Goal: Task Accomplishment & Management: Complete application form

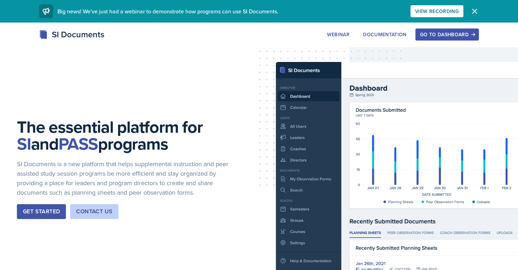
click at [437, 37] on div "Go to Dashboard" at bounding box center [447, 35] width 54 height 6
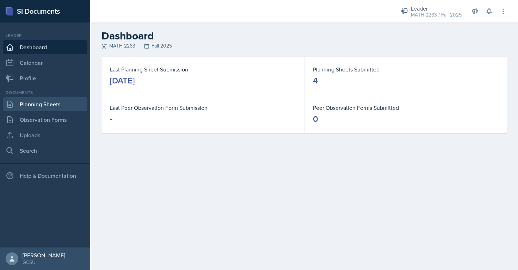
click at [58, 103] on link "Planning Sheets" at bounding box center [45, 104] width 85 height 14
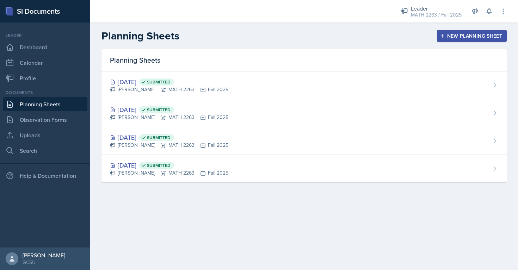
click at [451, 38] on div "New Planning Sheet" at bounding box center [472, 36] width 61 height 6
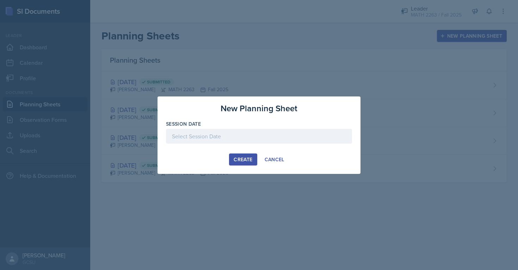
click at [271, 139] on div at bounding box center [259, 136] width 186 height 15
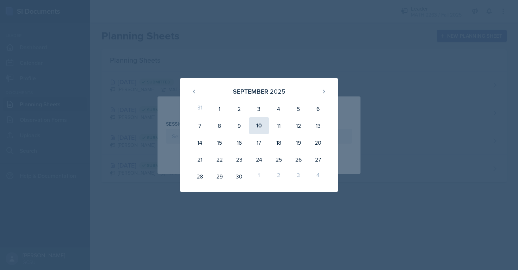
click at [261, 131] on div "10" at bounding box center [259, 125] width 20 height 17
type input "[DATE]"
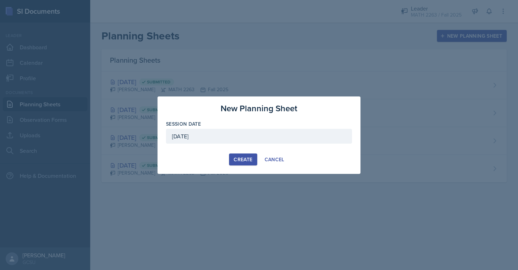
click at [236, 159] on div "Create" at bounding box center [243, 160] width 19 height 6
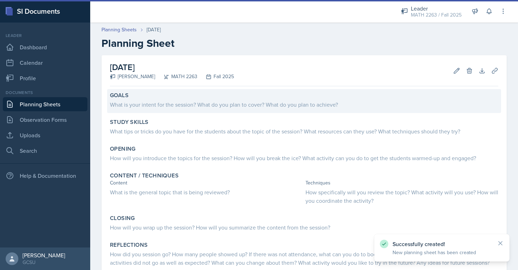
click at [199, 100] on div "What is your intent for the session? What do you plan to cover? What do you pla…" at bounding box center [304, 104] width 389 height 8
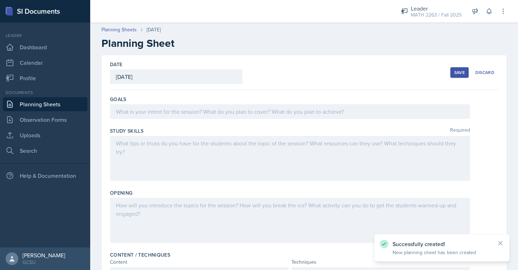
click at [198, 110] on div at bounding box center [290, 111] width 360 height 15
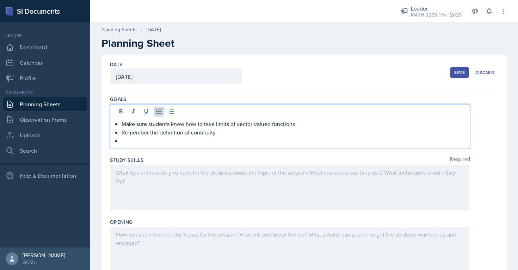
click at [221, 134] on p "Remember the definition of continuity" at bounding box center [293, 132] width 343 height 8
click at [162, 141] on p at bounding box center [293, 141] width 343 height 8
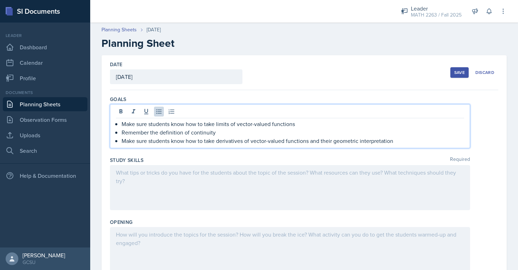
click at [154, 179] on div at bounding box center [290, 187] width 360 height 45
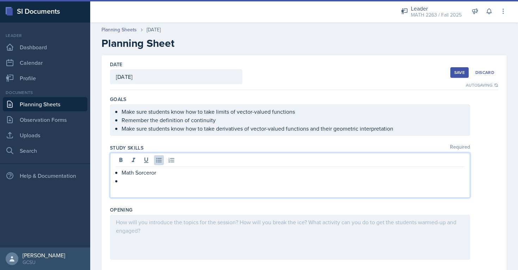
click at [153, 174] on p "Math Sorceror" at bounding box center [293, 173] width 343 height 8
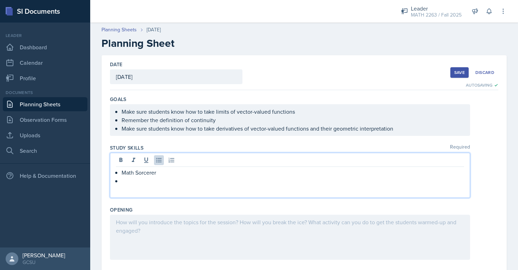
click at [144, 181] on p at bounding box center [293, 181] width 343 height 8
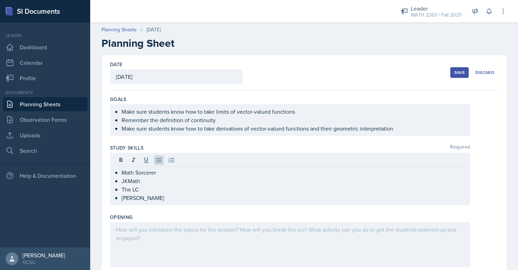
click at [140, 236] on div at bounding box center [290, 244] width 360 height 45
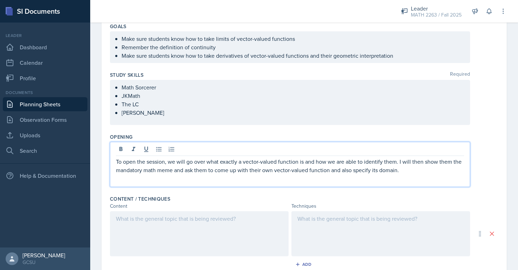
click at [163, 223] on div at bounding box center [199, 234] width 179 height 45
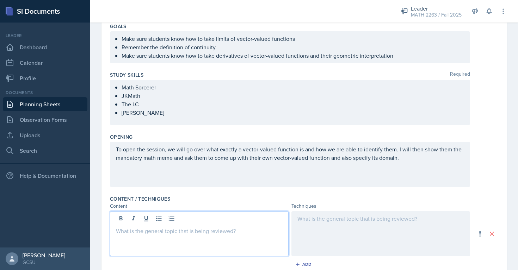
scroll to position [85, 0]
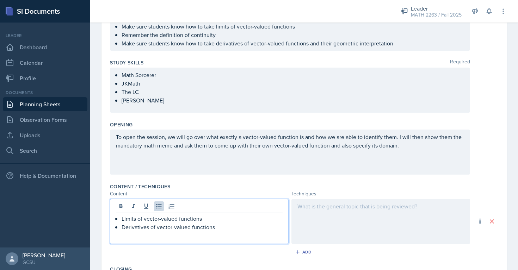
click at [316, 212] on div at bounding box center [381, 221] width 179 height 45
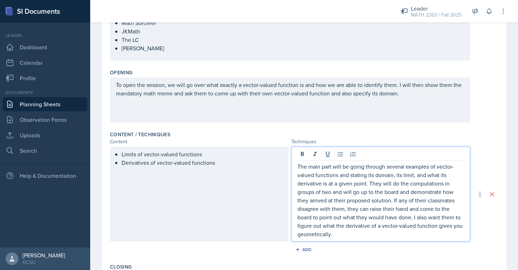
scroll to position [146, 0]
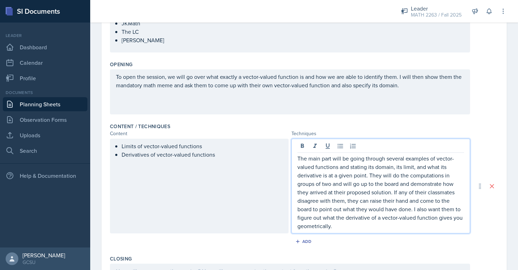
click at [337, 228] on p "The main part will be going through several examples of vector-valued functions…" at bounding box center [381, 192] width 167 height 76
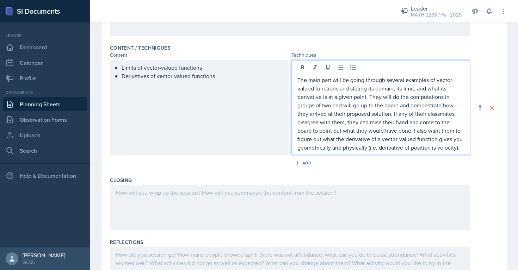
click at [238, 214] on div at bounding box center [290, 207] width 360 height 45
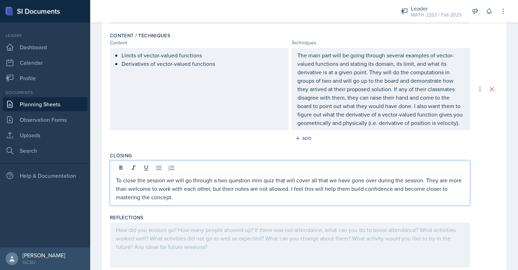
click at [462, 127] on div "The main part will be going through several examples of vector-valued functions…" at bounding box center [381, 89] width 179 height 83
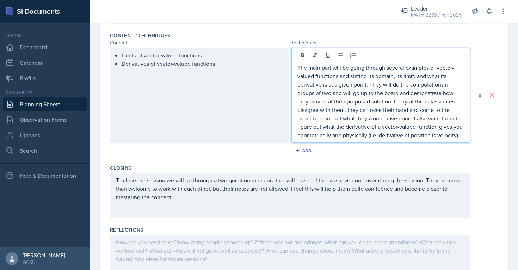
scroll to position [249, 0]
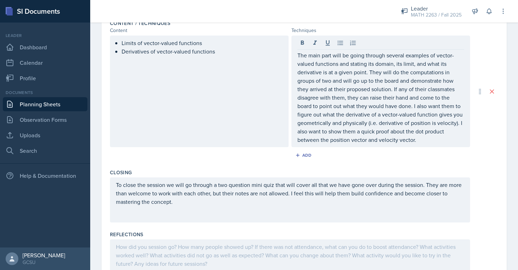
click at [490, 141] on div "Limits of vector-valued functions Derivatives of vector-valued functions The ma…" at bounding box center [304, 92] width 389 height 112
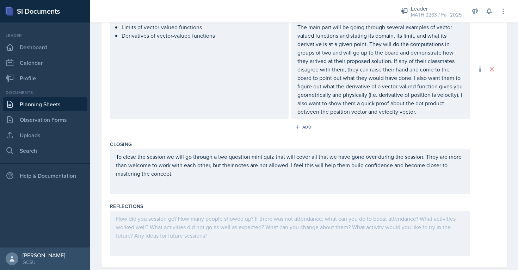
scroll to position [279, 0]
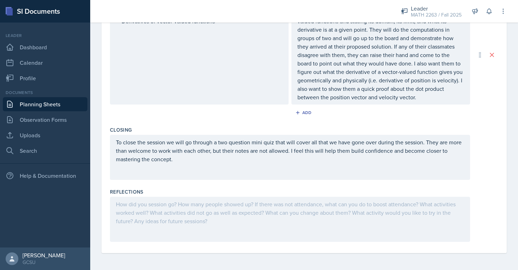
click at [239, 214] on div at bounding box center [290, 219] width 360 height 45
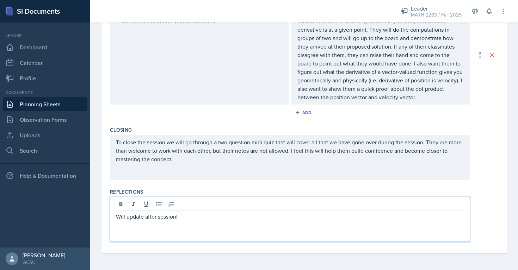
click at [256, 183] on div "Closing To close the session we will go through a two question mini quiz that w…" at bounding box center [304, 155] width 389 height 62
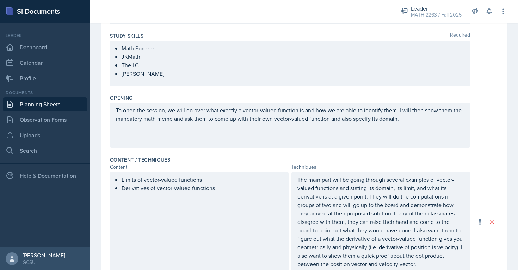
scroll to position [0, 0]
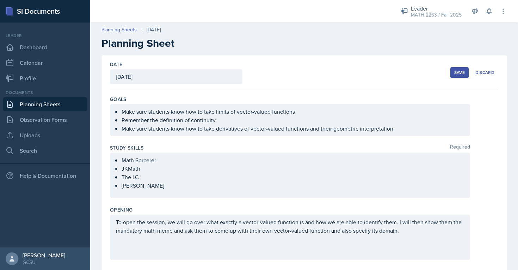
click at [454, 74] on div "Save" at bounding box center [459, 73] width 11 height 6
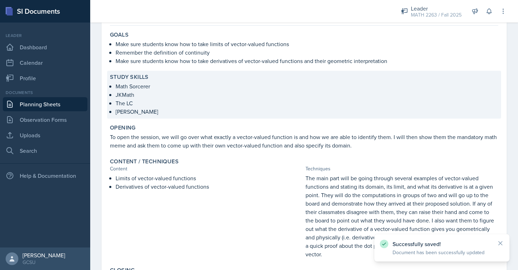
scroll to position [157, 0]
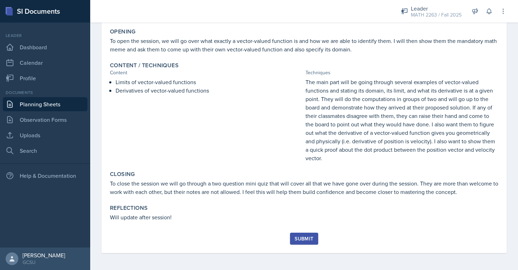
click at [311, 241] on div "Submit" at bounding box center [304, 239] width 19 height 6
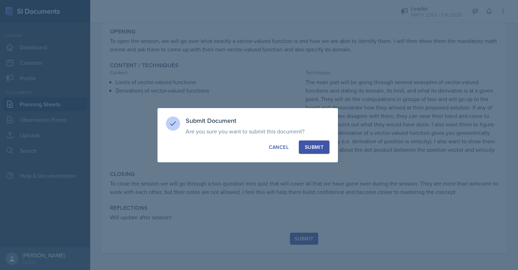
click at [315, 151] on button "Submit" at bounding box center [314, 147] width 31 height 13
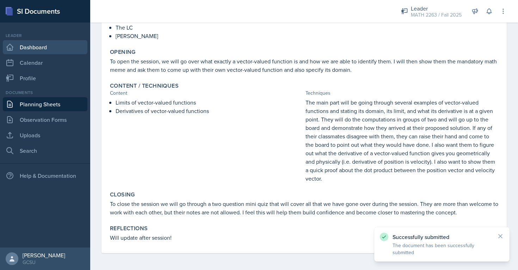
click at [54, 50] on link "Dashboard" at bounding box center [45, 47] width 85 height 14
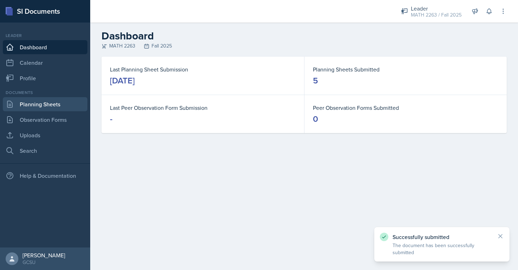
click at [42, 101] on link "Planning Sheets" at bounding box center [45, 104] width 85 height 14
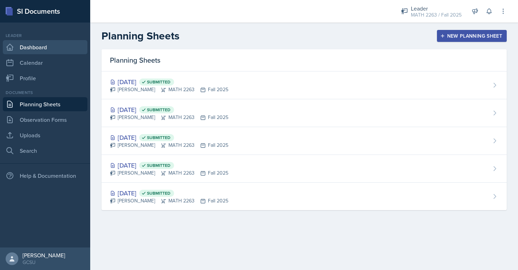
click at [43, 49] on link "Dashboard" at bounding box center [45, 47] width 85 height 14
